Goal: Check status: Check status

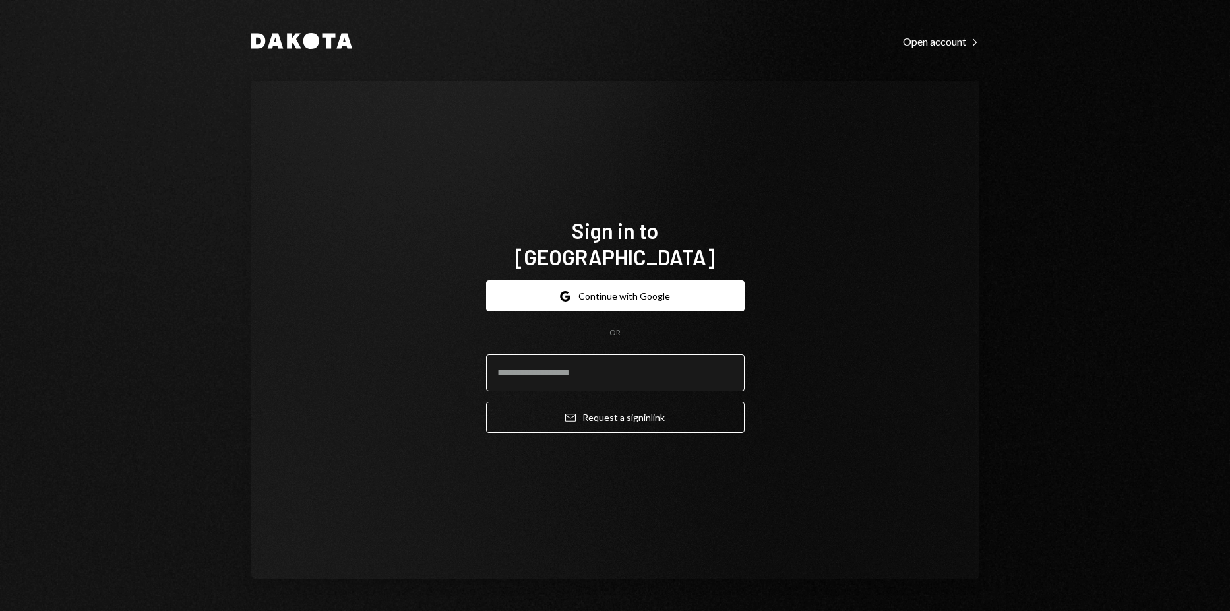
click at [611, 354] on input "email" at bounding box center [615, 372] width 259 height 37
type input "**********"
click at [486, 402] on button "Email Request a sign in link" at bounding box center [615, 417] width 259 height 31
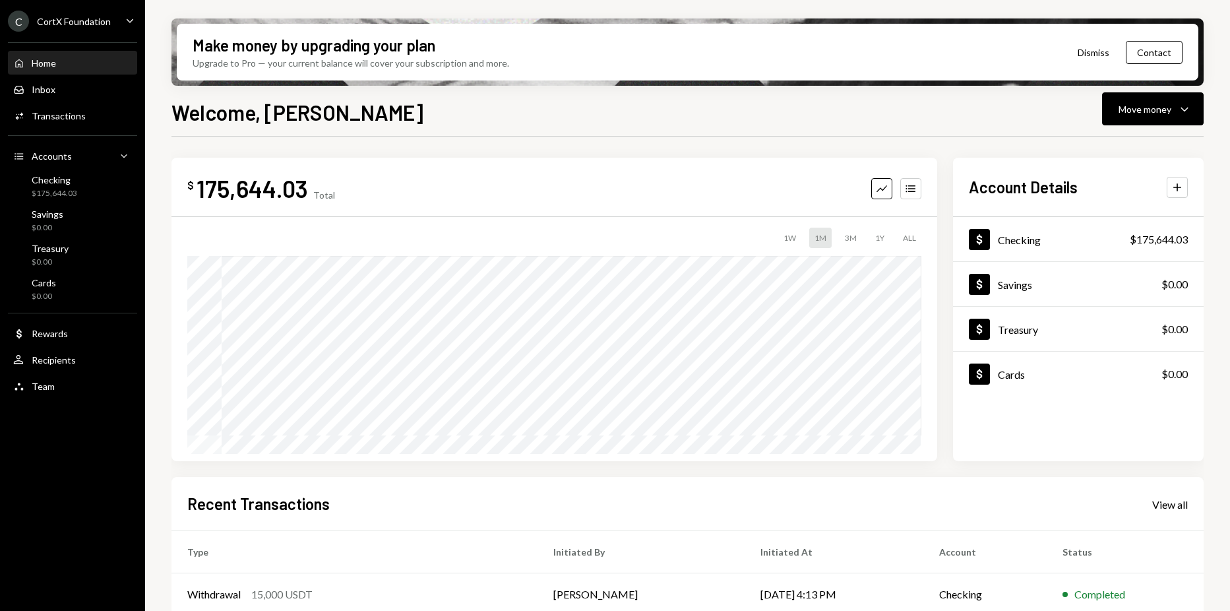
click at [104, 24] on div "CortX Foundation" at bounding box center [74, 21] width 74 height 11
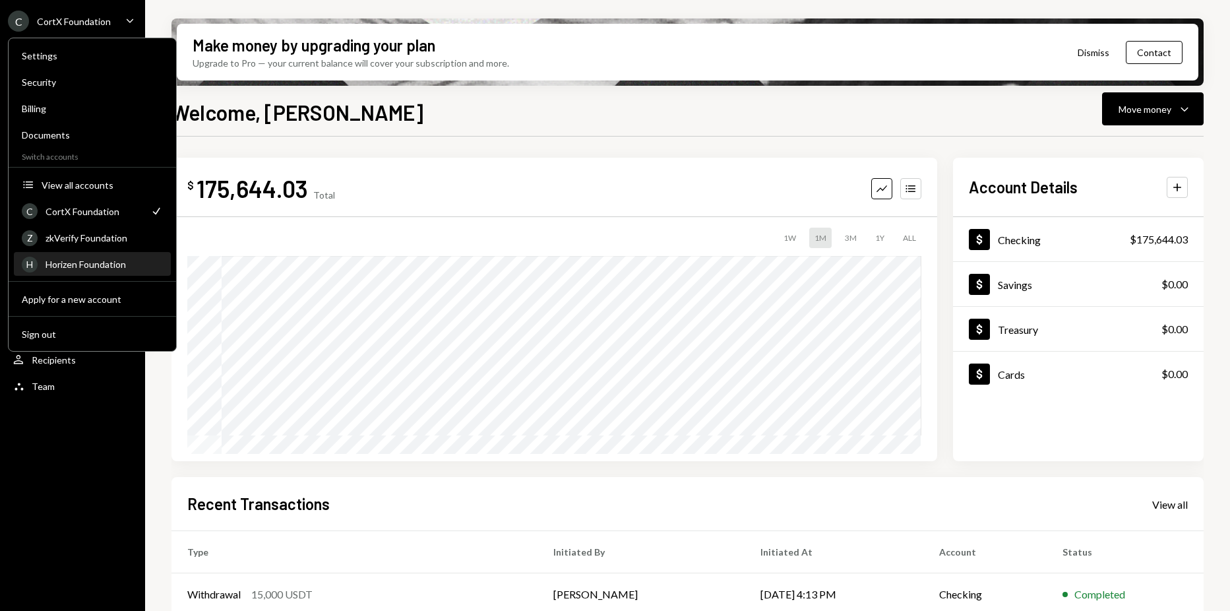
click at [84, 264] on div "Horizen Foundation" at bounding box center [104, 264] width 117 height 11
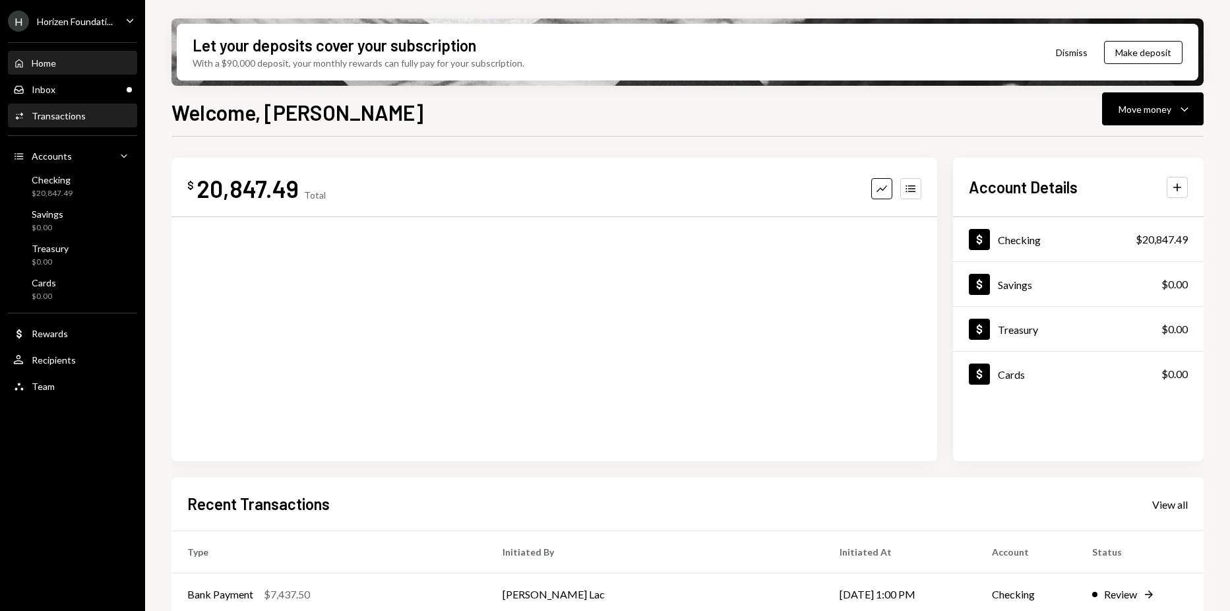
click at [91, 117] on div "Activities Transactions" at bounding box center [72, 116] width 119 height 12
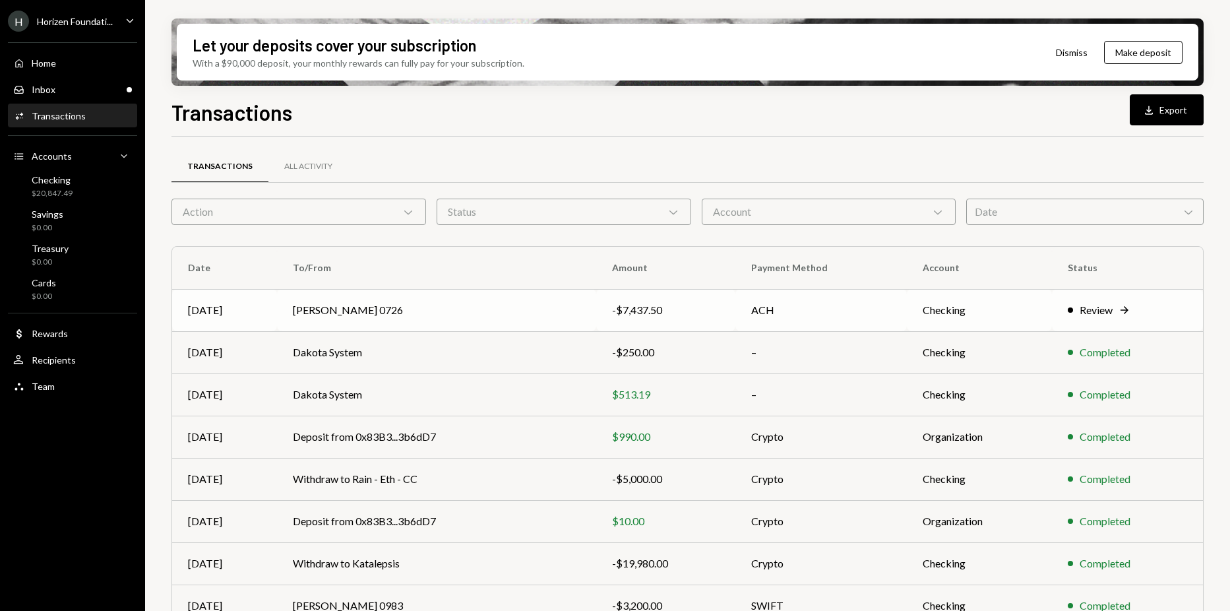
click at [398, 314] on td "[PERSON_NAME] 0726" at bounding box center [436, 310] width 319 height 42
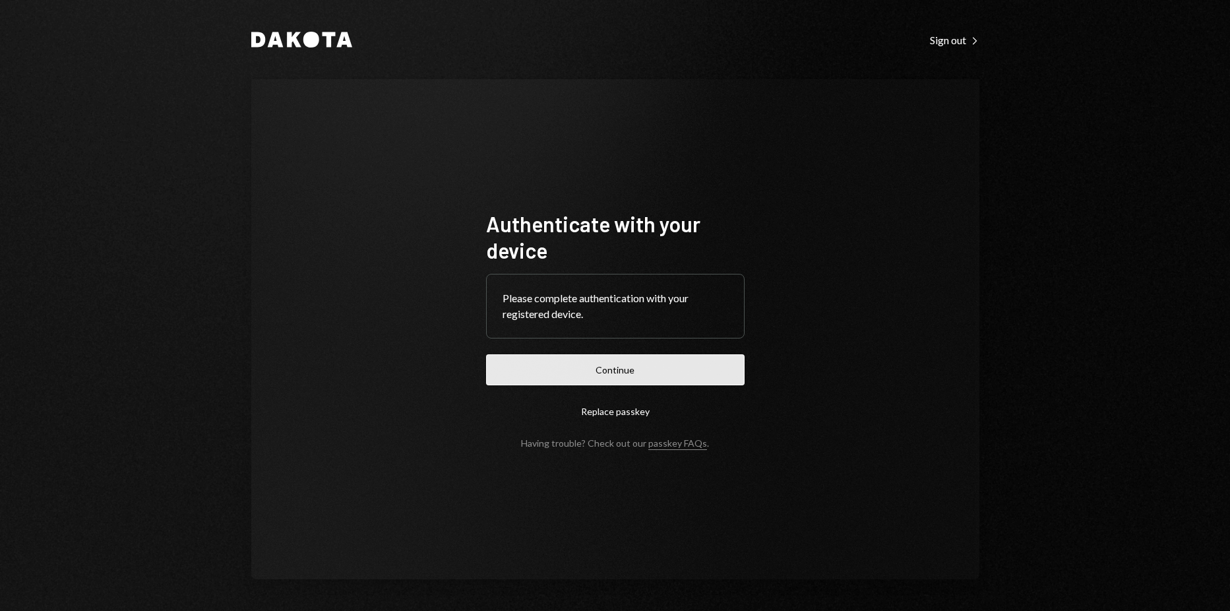
click at [598, 373] on button "Continue" at bounding box center [615, 369] width 259 height 31
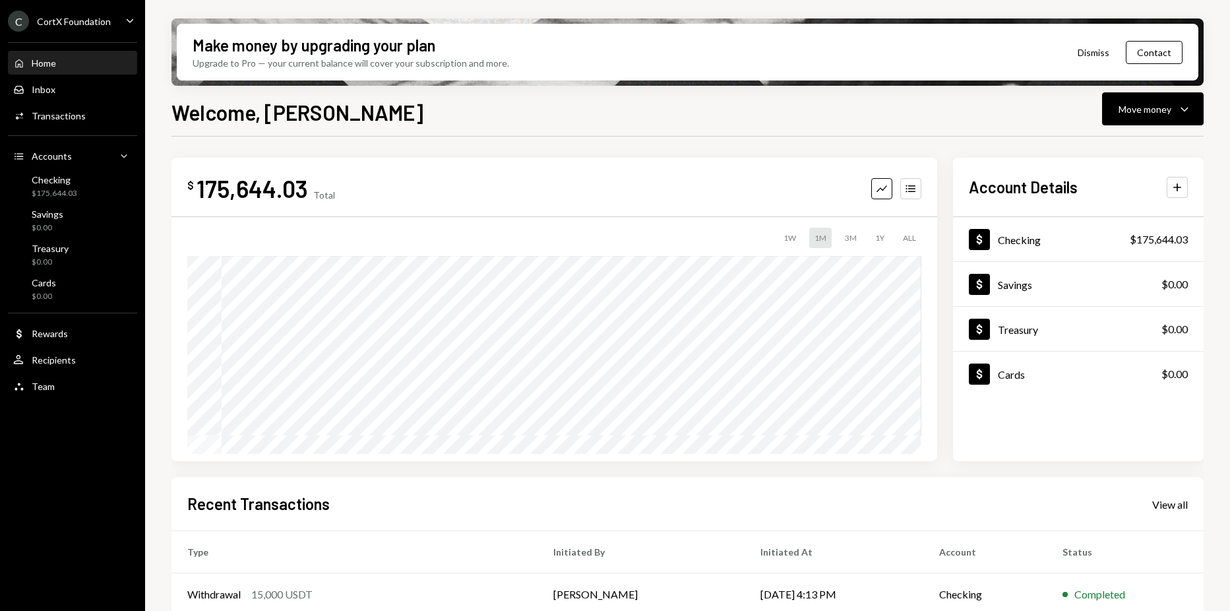
click at [95, 18] on div "CortX Foundation" at bounding box center [74, 21] width 74 height 11
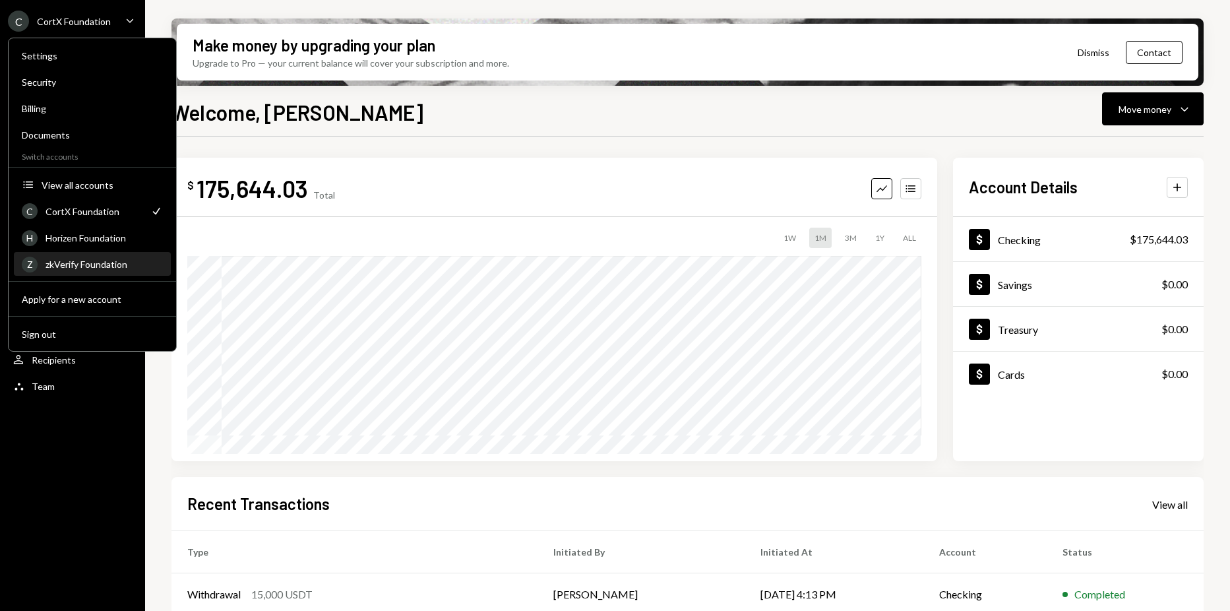
click at [87, 268] on div "zkVerify Foundation" at bounding box center [104, 264] width 117 height 11
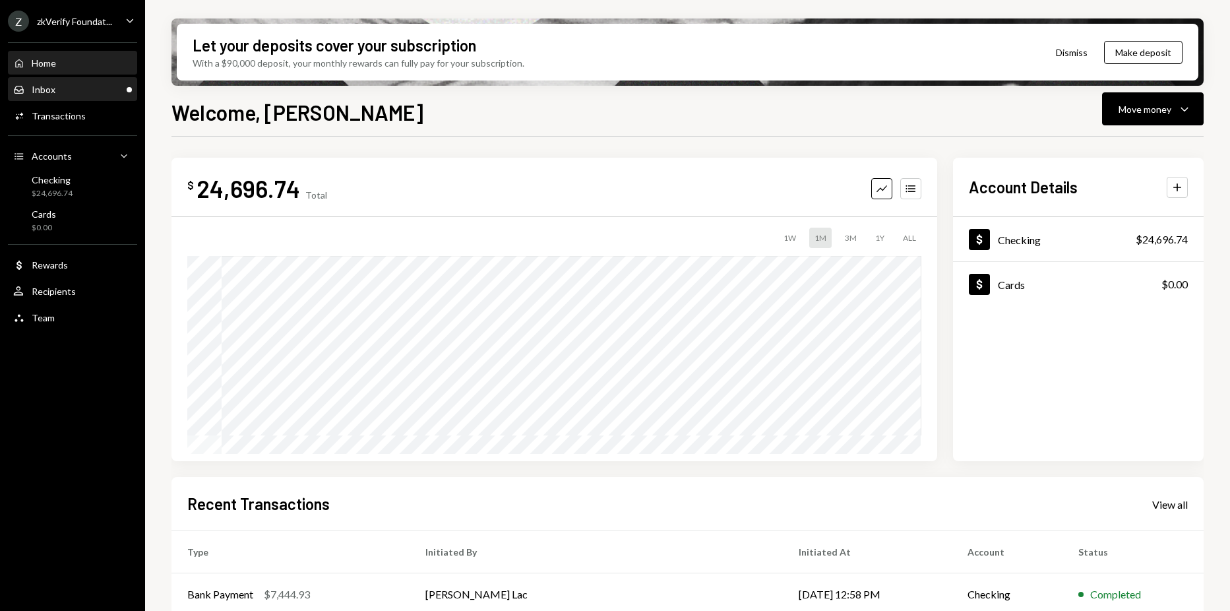
click at [98, 100] on div "Inbox Inbox" at bounding box center [72, 89] width 119 height 22
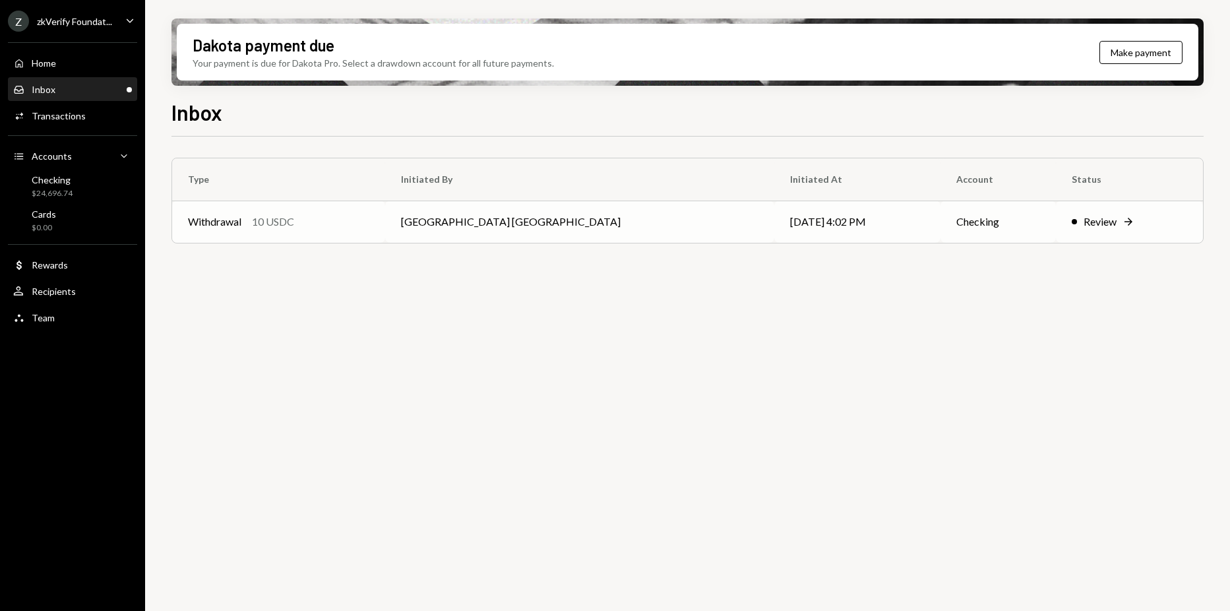
click at [348, 217] on div "Withdrawal 10 USDC" at bounding box center [278, 222] width 181 height 16
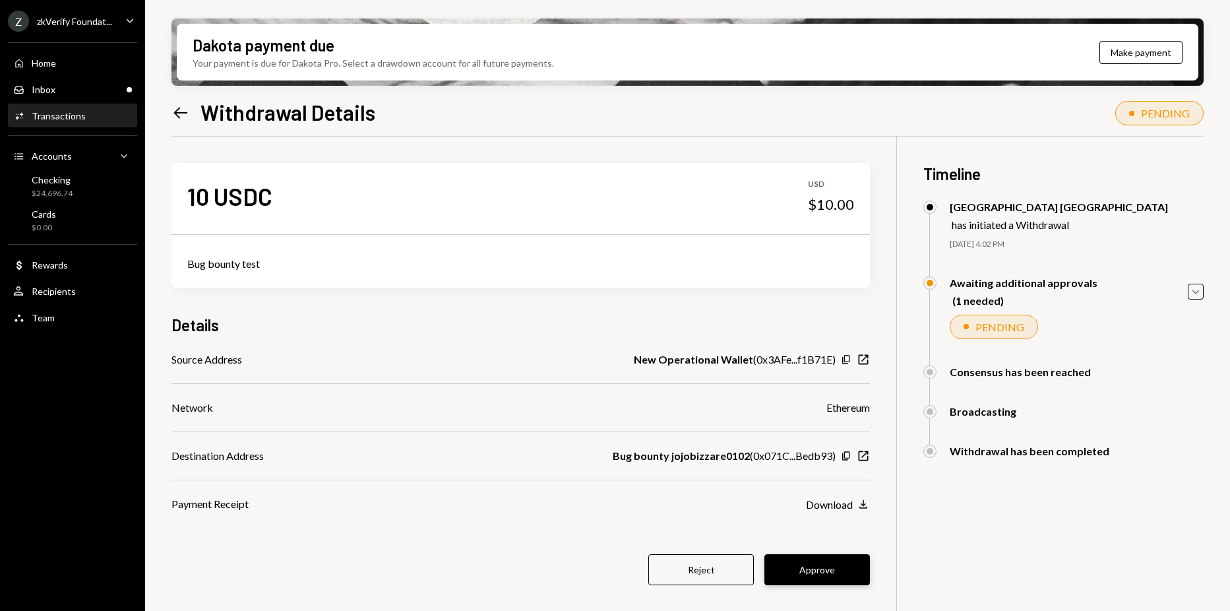
click at [830, 567] on button "Approve" at bounding box center [817, 569] width 106 height 31
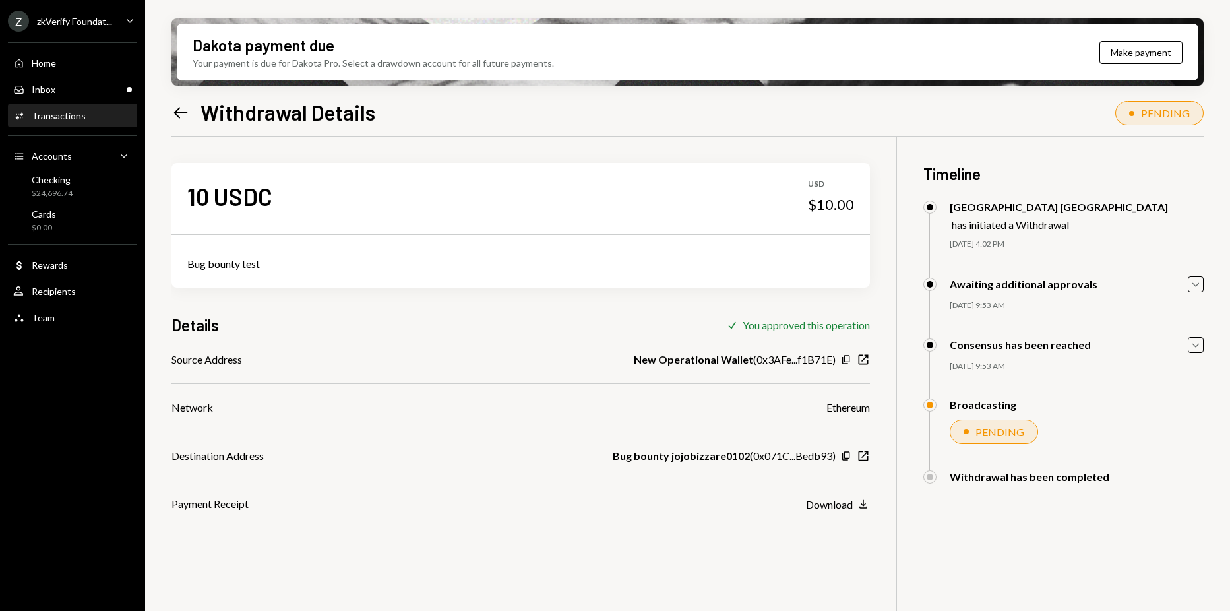
click at [83, 413] on div "Z zkVerify Foundat... Caret Down Home Home Inbox Inbox Activities Transactions …" at bounding box center [72, 305] width 145 height 611
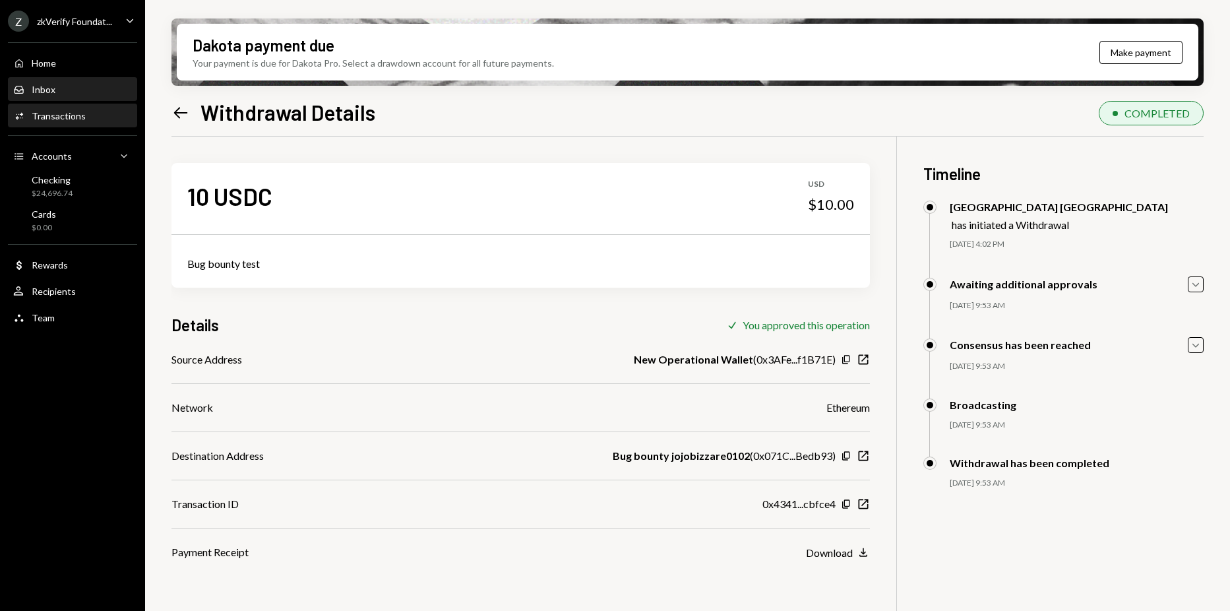
click at [91, 84] on div "Inbox Inbox" at bounding box center [72, 90] width 119 height 12
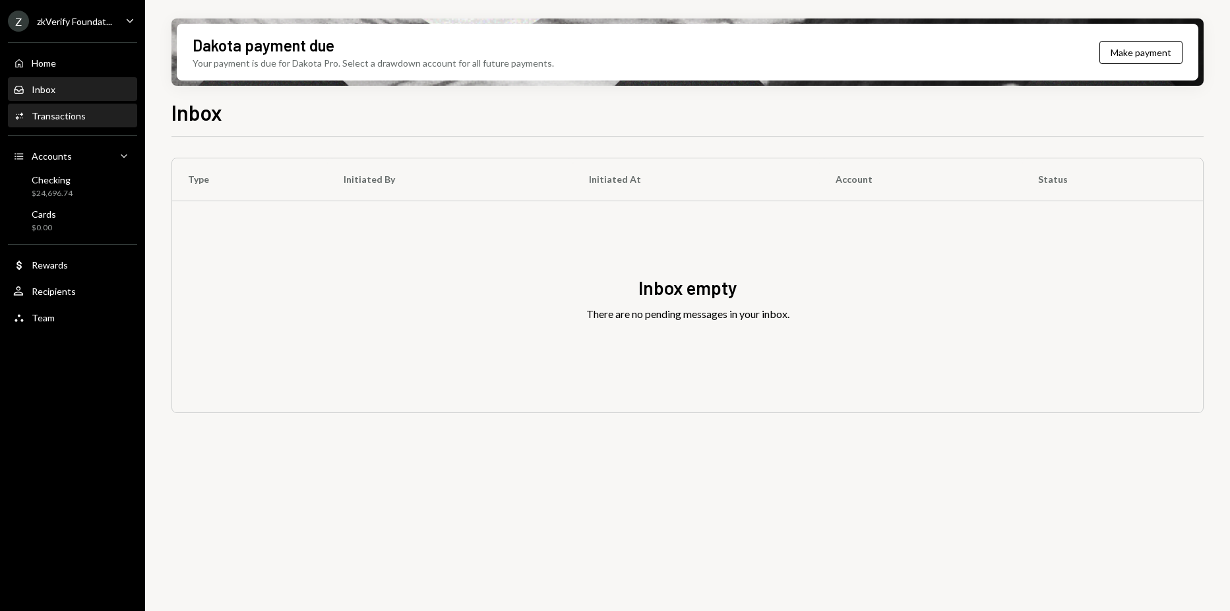
click at [78, 115] on div "Transactions" at bounding box center [59, 115] width 54 height 11
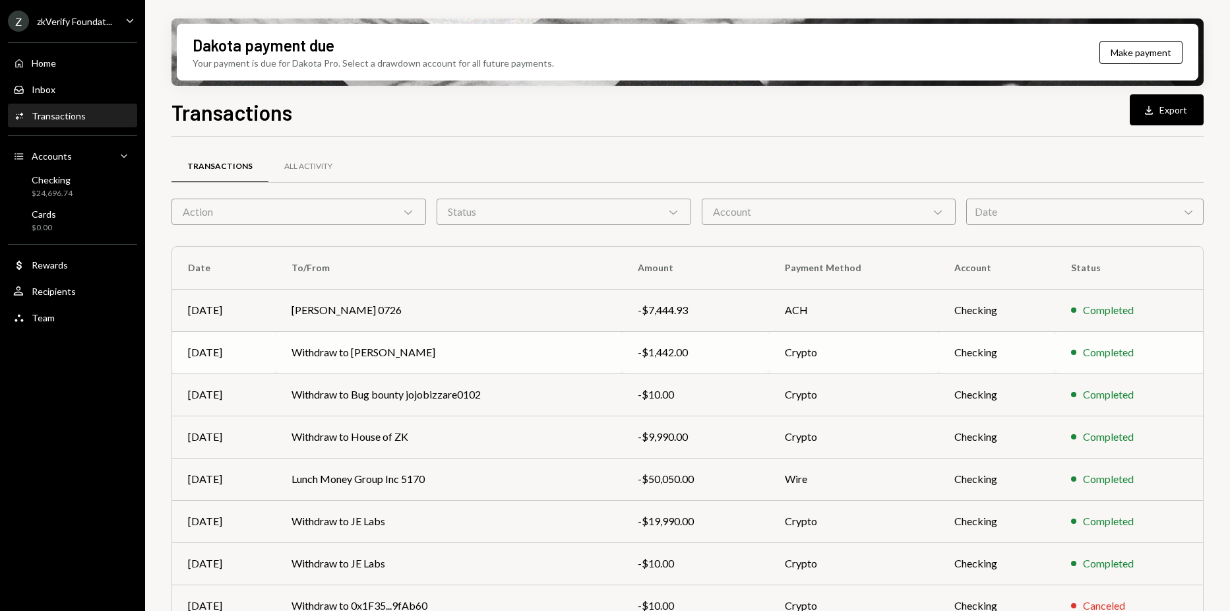
click at [678, 357] on div "-$1,442.00" at bounding box center [695, 352] width 115 height 16
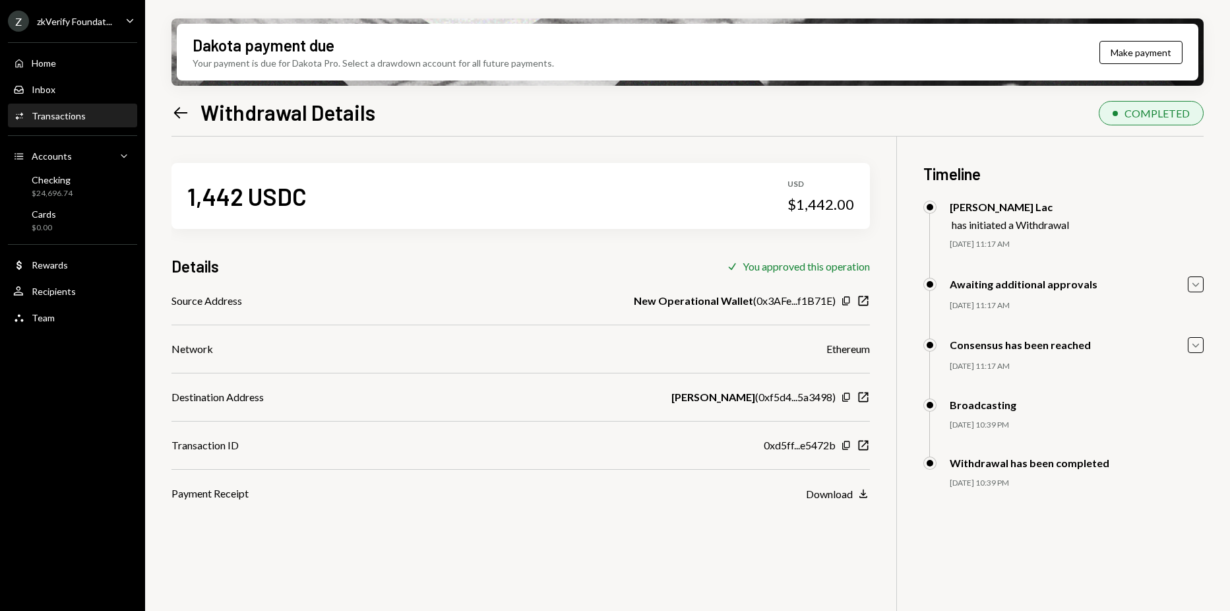
click at [860, 438] on div "0xd5ff...e5472b Copy New Window" at bounding box center [817, 445] width 106 height 16
click at [861, 441] on icon "button" at bounding box center [864, 446] width 10 height 10
